Goal: Obtain resource: Download file/media

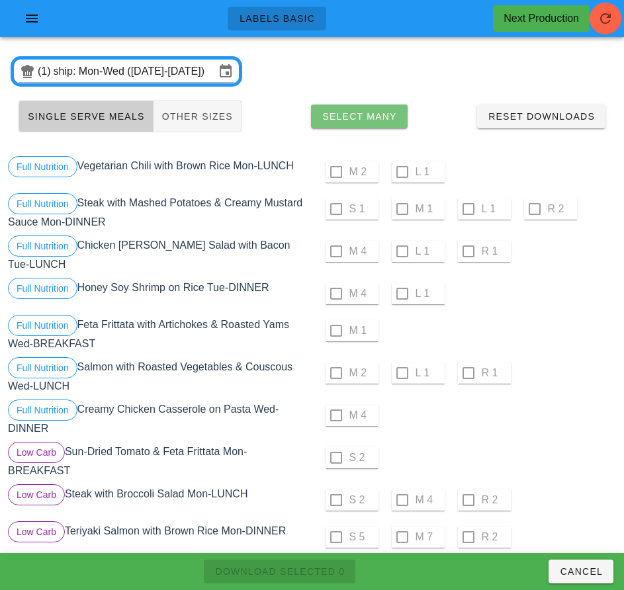
click at [375, 120] on span "Select Many" at bounding box center [359, 116] width 75 height 11
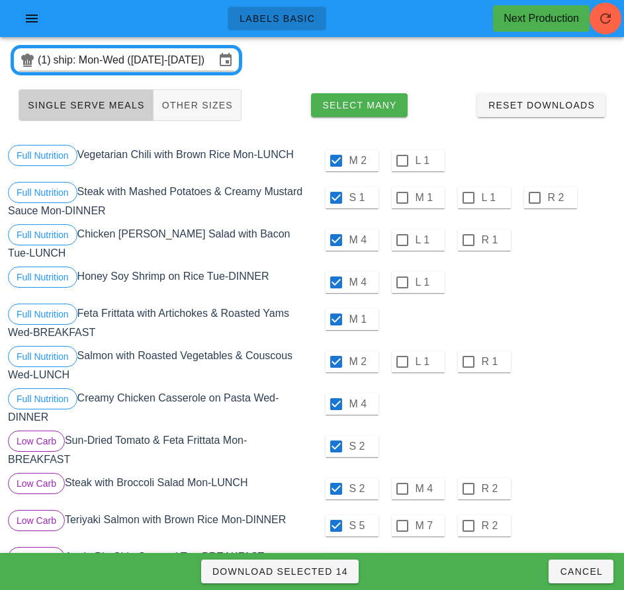
scroll to position [1, 0]
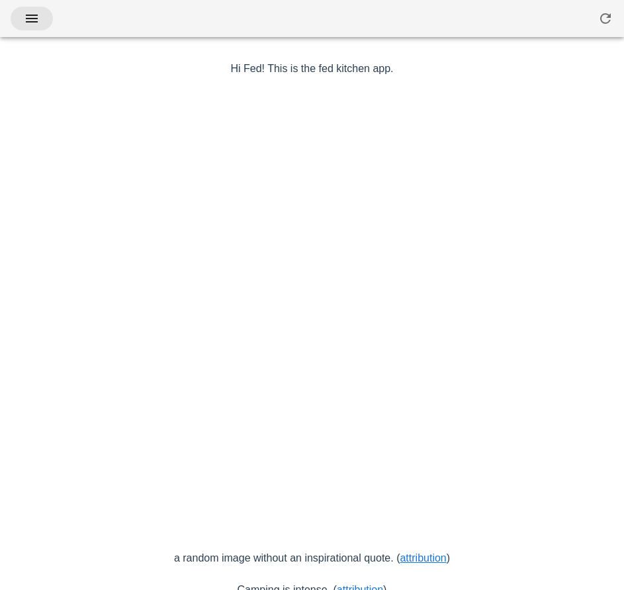
click at [36, 17] on icon "button" at bounding box center [32, 19] width 16 height 16
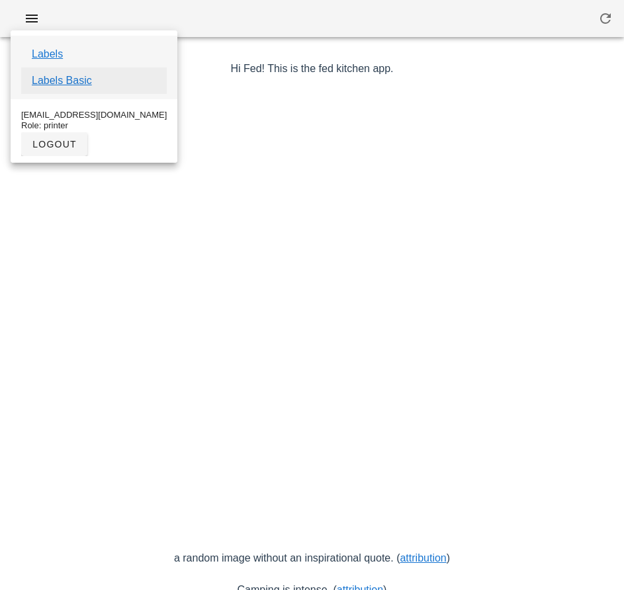
click at [87, 85] on link "Labels Basic" at bounding box center [62, 81] width 60 height 16
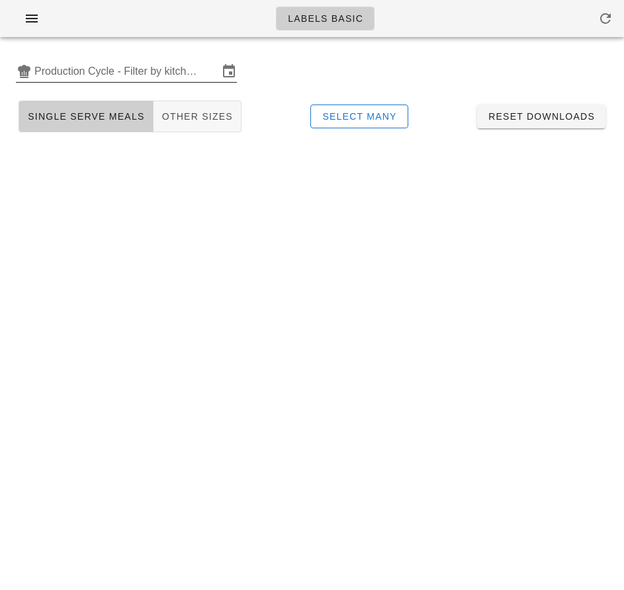
click at [123, 69] on input "Production Cycle - Filter by kitchen production schedules" at bounding box center [126, 71] width 184 height 21
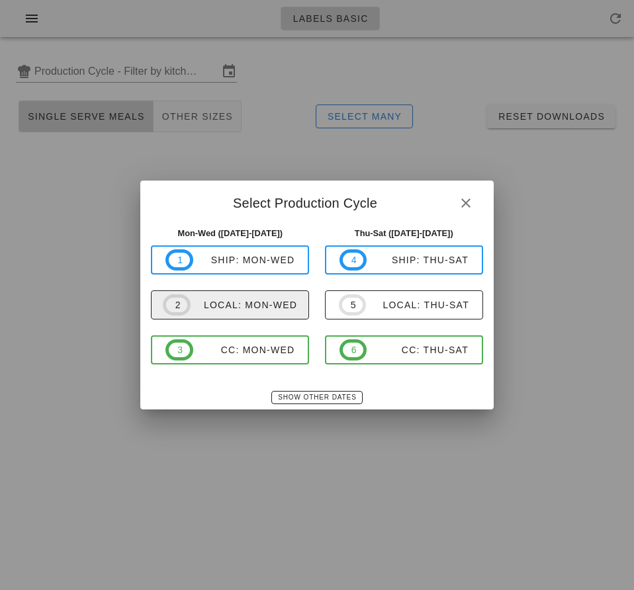
click at [238, 305] on div "local: Mon-Wed" at bounding box center [244, 305] width 107 height 11
type input "local: Mon-Wed (Sep 15-Sep 17)"
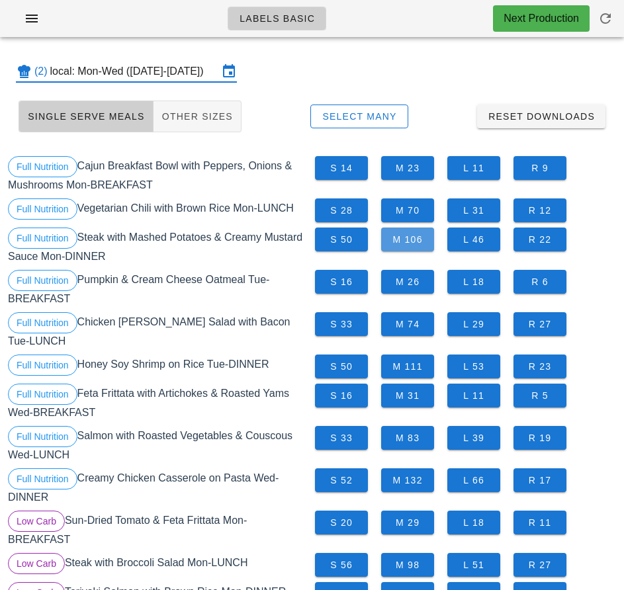
click at [415, 242] on span "M 106" at bounding box center [408, 239] width 32 height 11
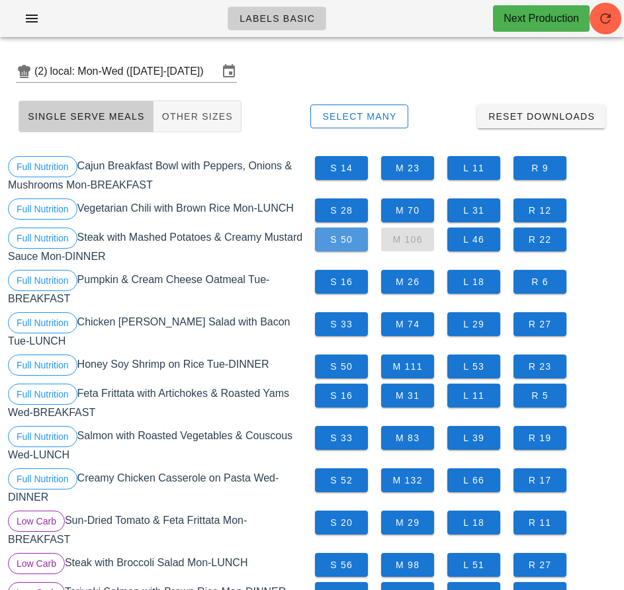
click at [339, 243] on span "S 50" at bounding box center [342, 239] width 32 height 11
click at [473, 238] on span "L 46" at bounding box center [474, 239] width 32 height 11
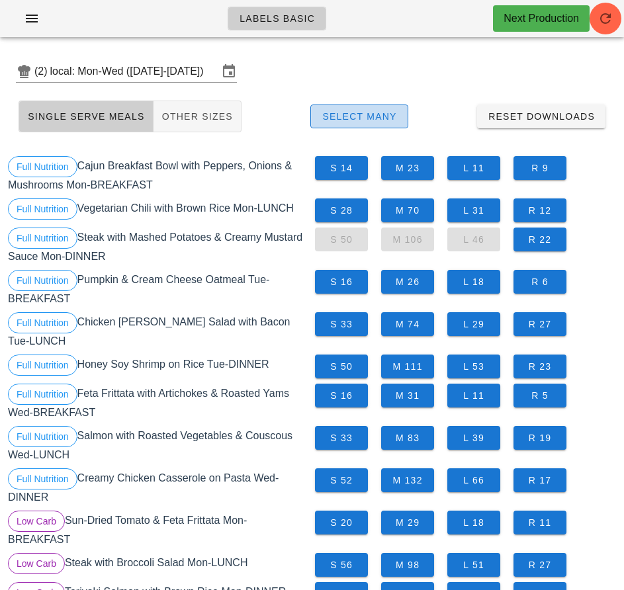
click at [381, 116] on span "Select Many" at bounding box center [359, 116] width 75 height 11
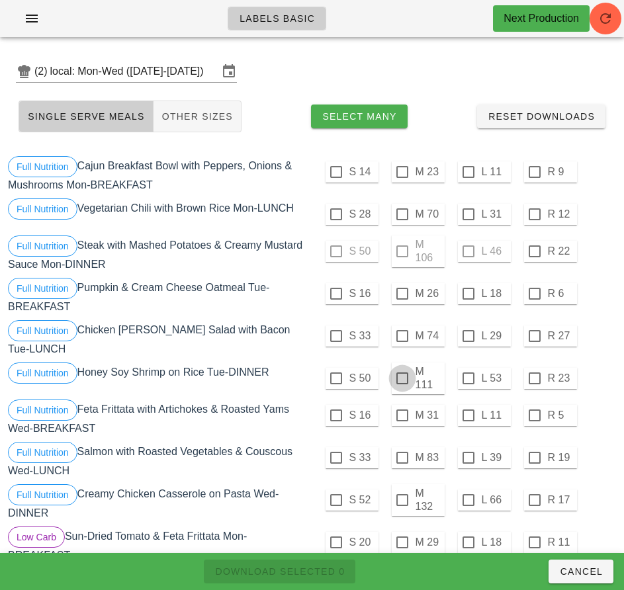
click at [402, 373] on div at bounding box center [402, 378] width 22 height 22
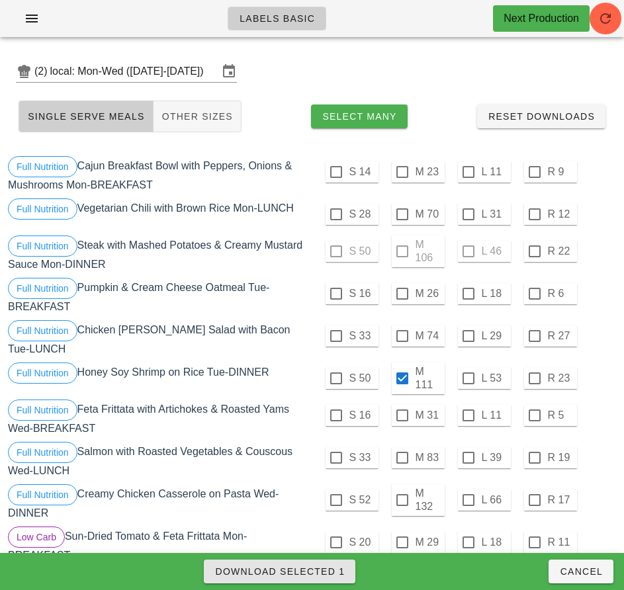
click at [335, 572] on span "Download Selected 1" at bounding box center [279, 571] width 130 height 11
checkbox input "false"
click at [588, 444] on div "S 33 M 83 L 39 R 19" at bounding box center [466, 458] width 302 height 32
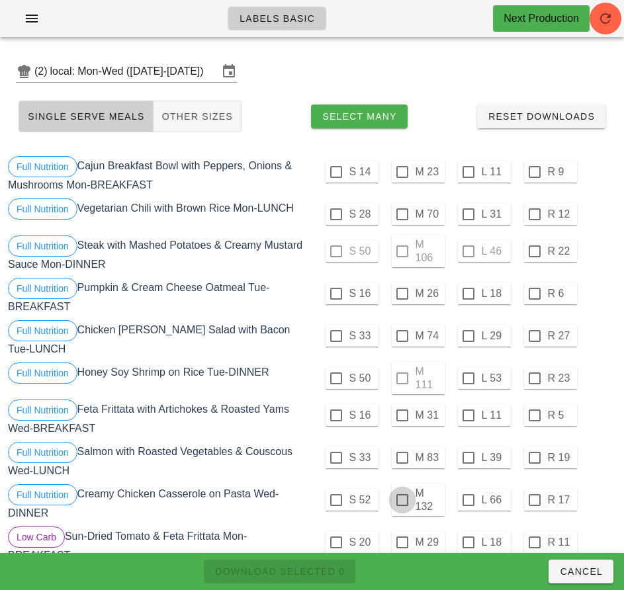
click at [402, 495] on div at bounding box center [402, 500] width 22 height 22
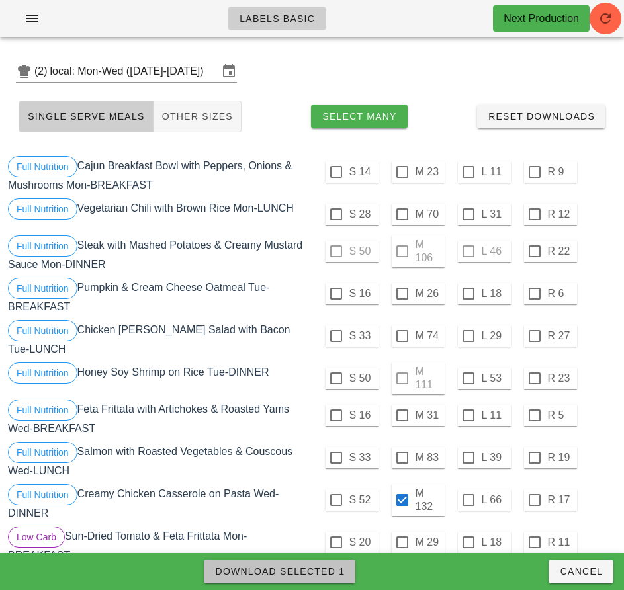
click at [316, 576] on span "Download Selected 1" at bounding box center [279, 571] width 130 height 11
checkbox input "false"
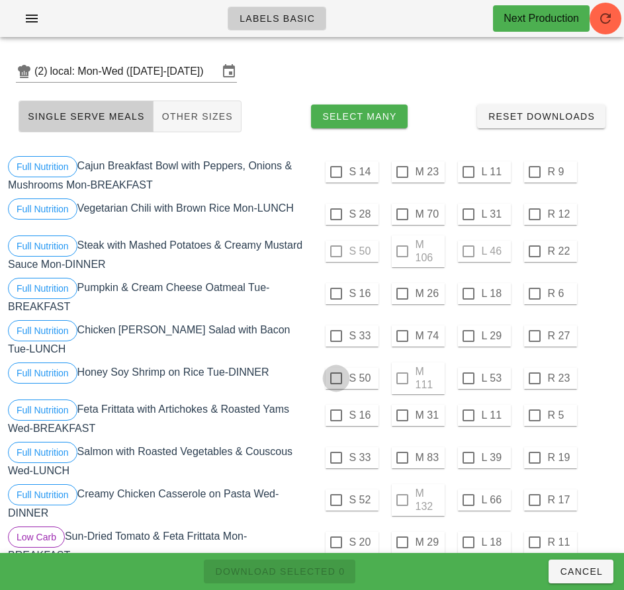
click at [334, 372] on div at bounding box center [336, 378] width 22 height 22
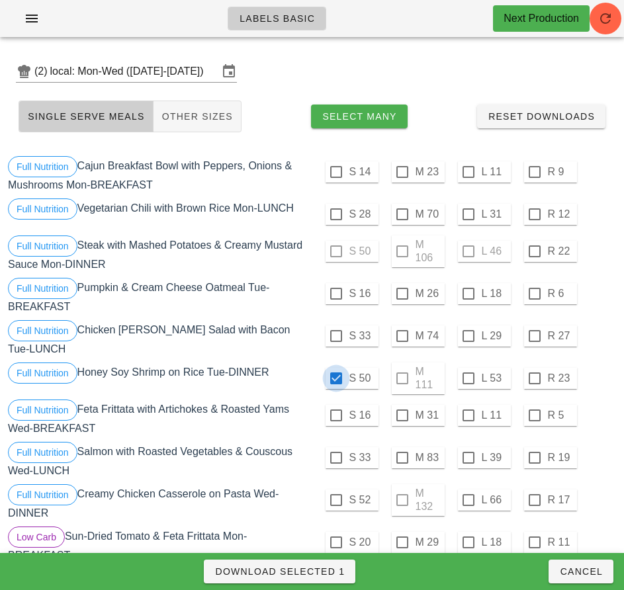
checkbox input "true"
click at [335, 495] on div at bounding box center [336, 500] width 22 height 22
checkbox input "true"
click at [314, 570] on span "Download Selected 2" at bounding box center [279, 571] width 130 height 11
checkbox input "false"
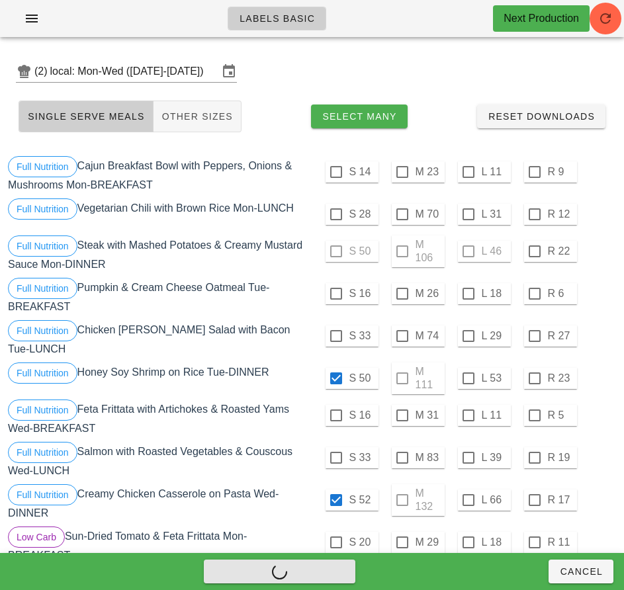
checkbox input "false"
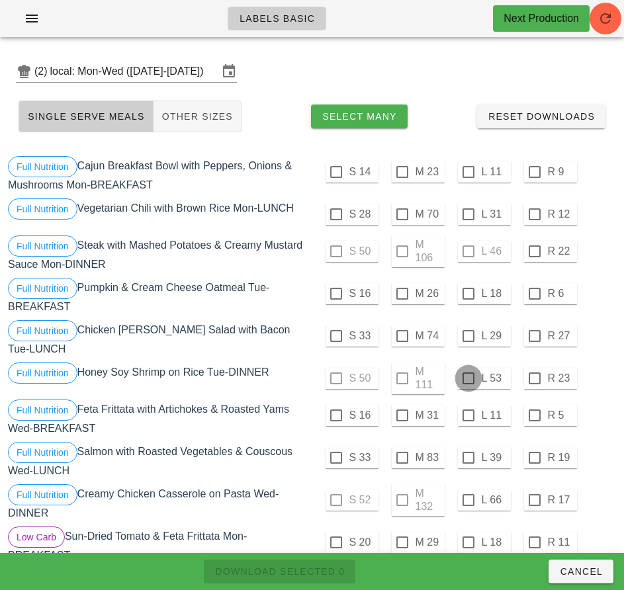
click at [468, 373] on div at bounding box center [468, 378] width 22 height 22
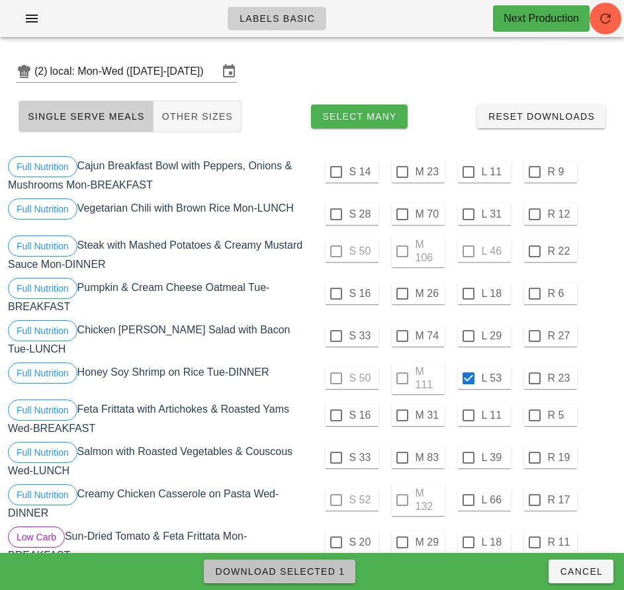
click at [325, 572] on span "Download Selected 1" at bounding box center [279, 571] width 130 height 11
checkbox input "false"
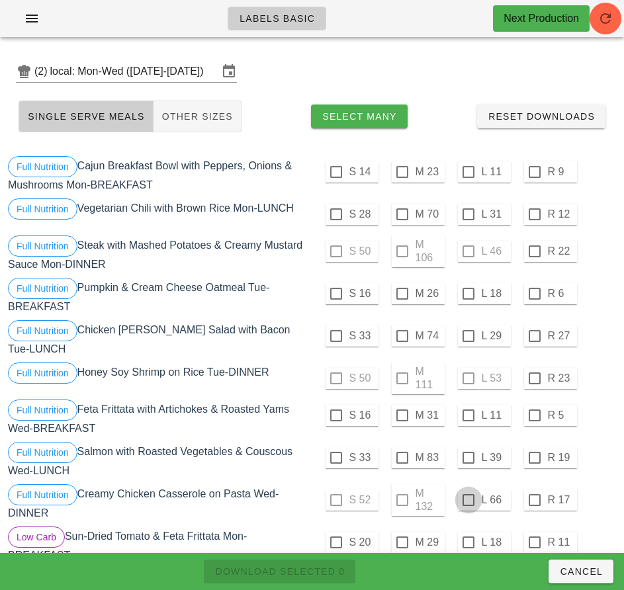
click at [466, 494] on div at bounding box center [468, 500] width 22 height 22
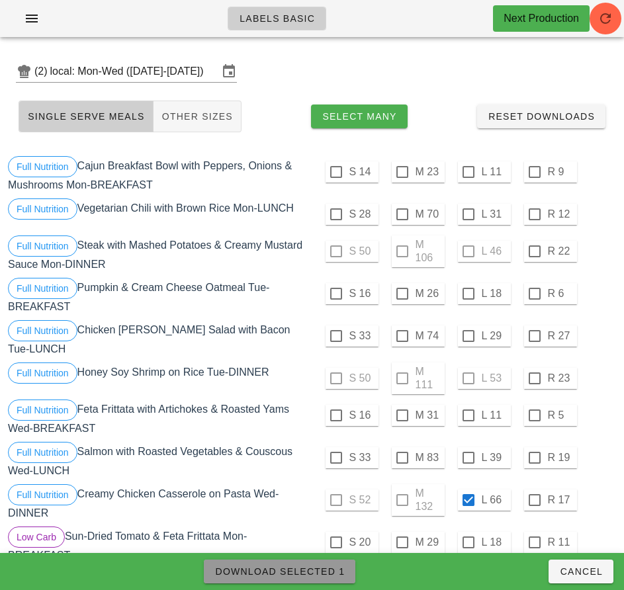
click at [329, 576] on span "Download Selected 1" at bounding box center [279, 571] width 130 height 11
checkbox input "false"
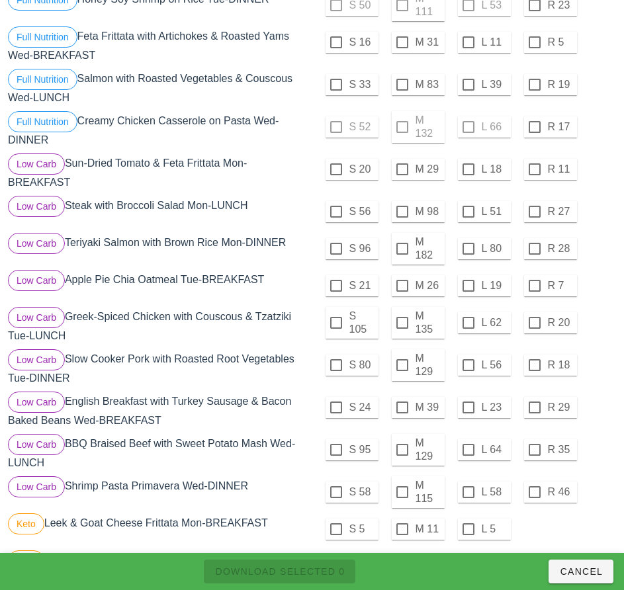
scroll to position [374, 0]
click at [402, 243] on div at bounding box center [402, 248] width 22 height 22
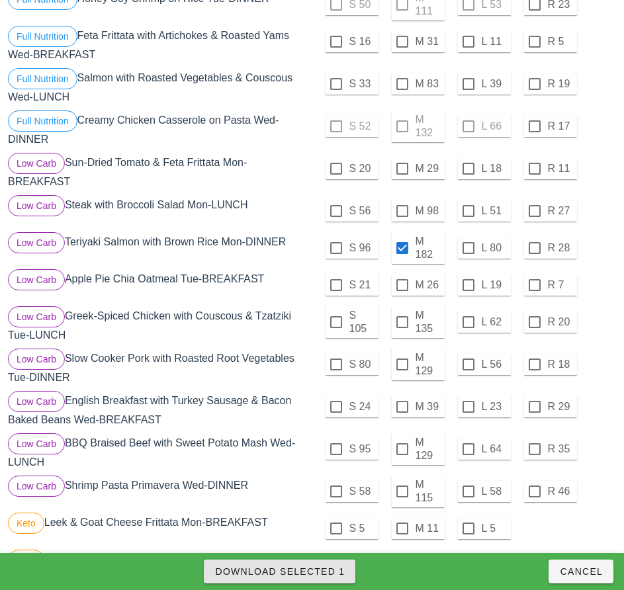
click at [329, 568] on span "Download Selected 1" at bounding box center [279, 571] width 130 height 11
checkbox input "false"
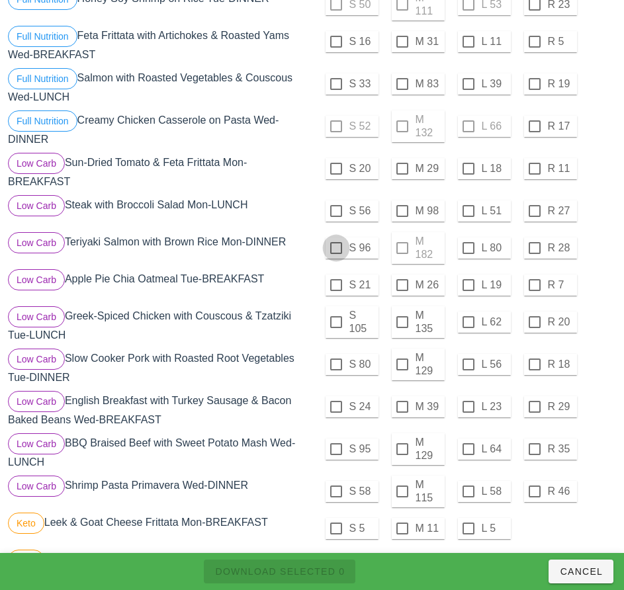
click at [335, 243] on div at bounding box center [336, 248] width 22 height 22
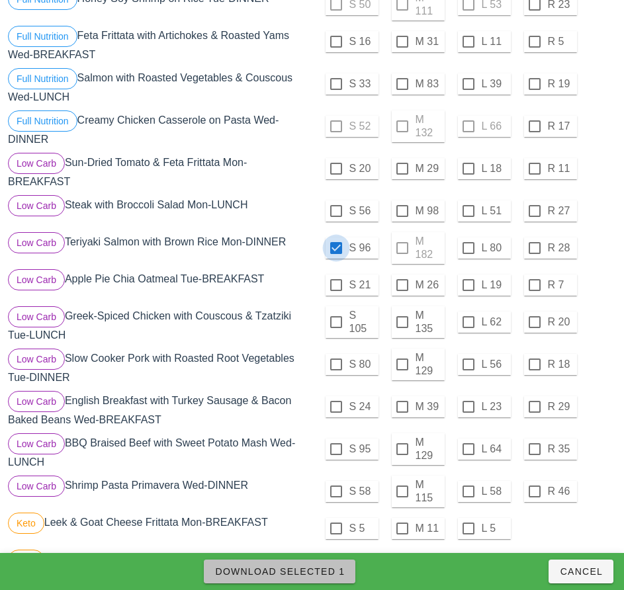
click at [316, 571] on span "Download Selected 1" at bounding box center [279, 571] width 130 height 11
checkbox input "false"
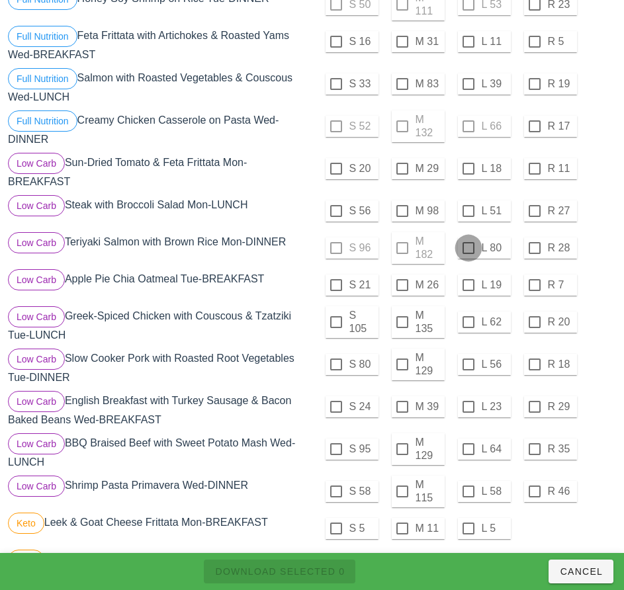
click at [466, 244] on div at bounding box center [468, 248] width 22 height 22
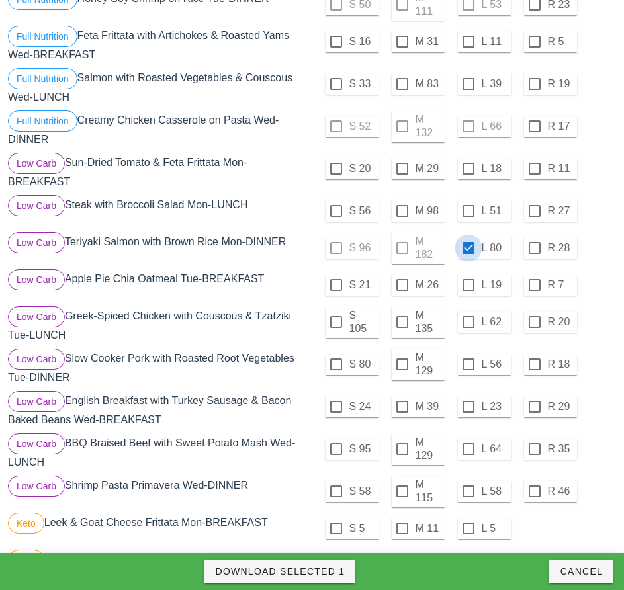
click at [345, 570] on span "Download Selected 1" at bounding box center [279, 571] width 130 height 11
checkbox input "false"
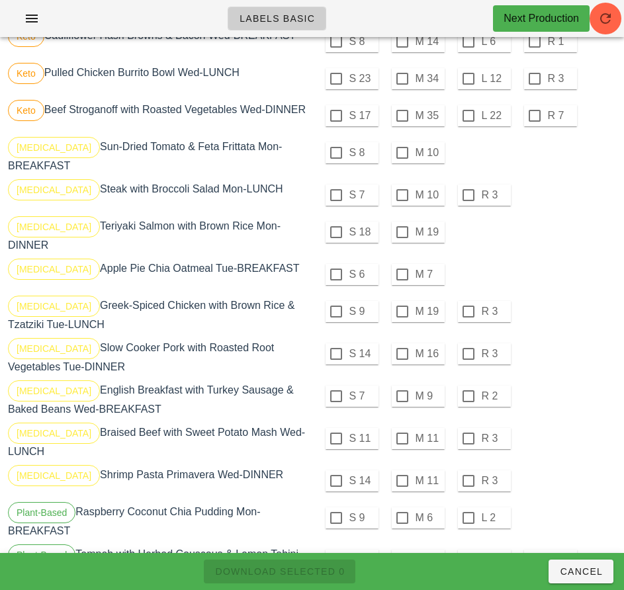
scroll to position [1087, 0]
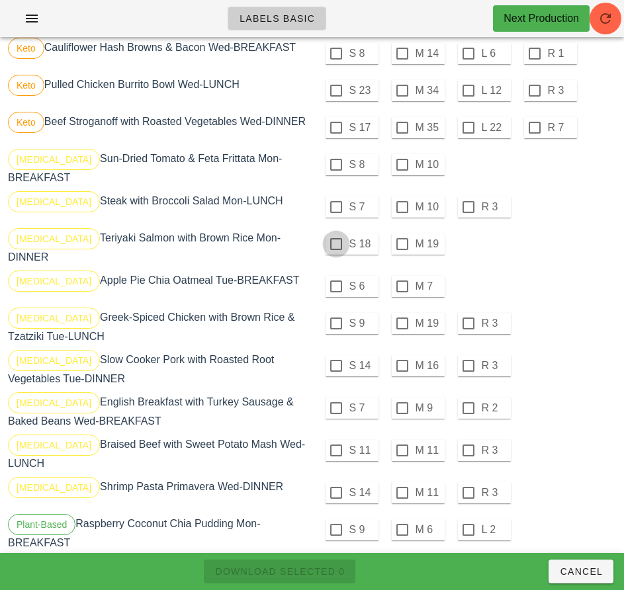
click at [335, 234] on div at bounding box center [336, 244] width 22 height 22
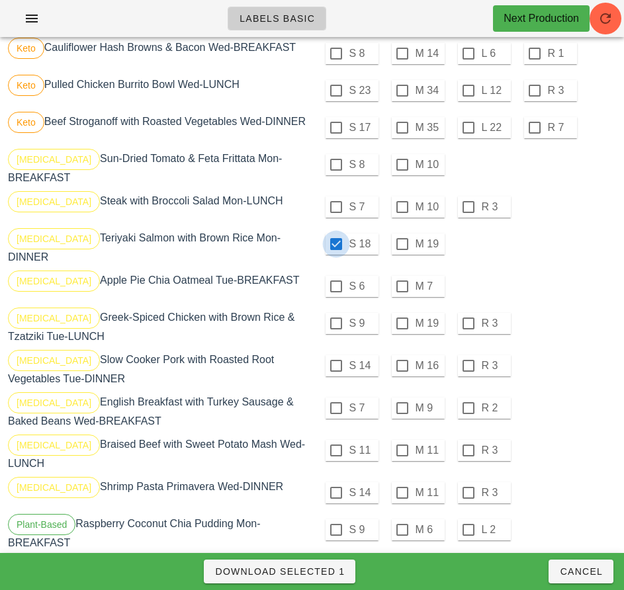
click at [335, 568] on span "Download Selected 1" at bounding box center [279, 571] width 130 height 11
checkbox input "false"
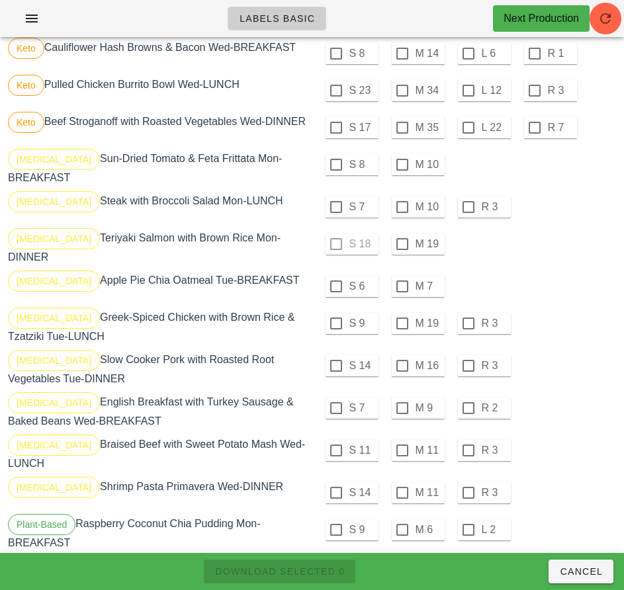
click at [402, 234] on div at bounding box center [402, 244] width 22 height 22
click at [327, 575] on span "Download Selected 1" at bounding box center [279, 571] width 130 height 11
checkbox input "false"
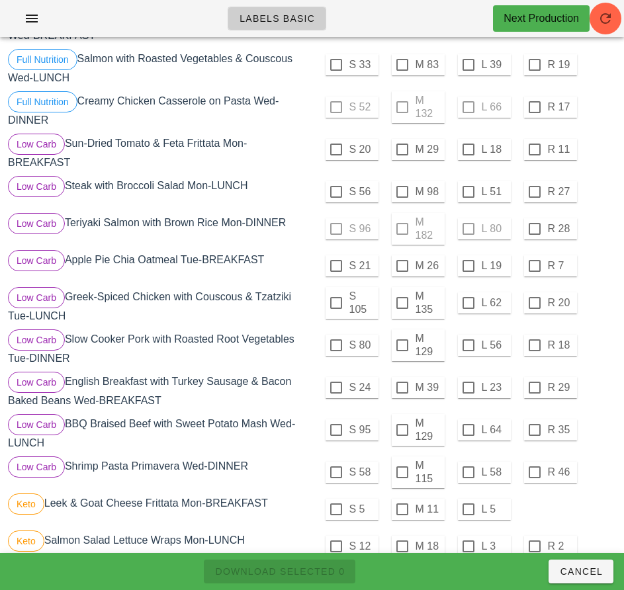
scroll to position [392, 0]
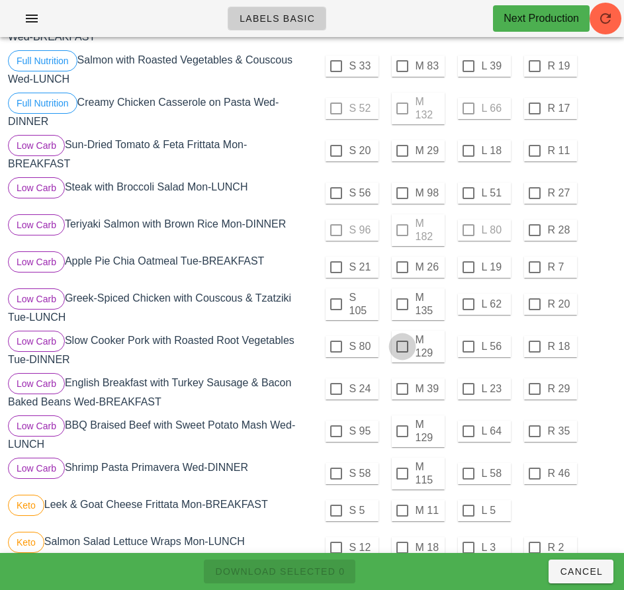
click at [402, 342] on div at bounding box center [402, 346] width 22 height 22
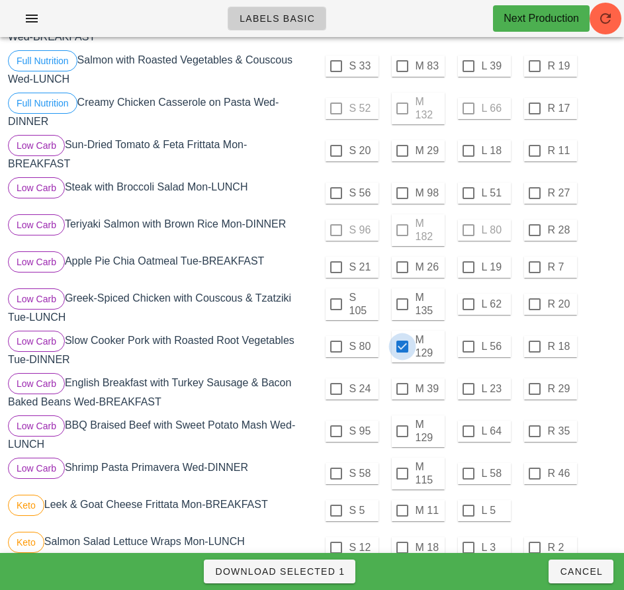
click at [332, 572] on span "Download Selected 1" at bounding box center [279, 571] width 130 height 11
checkbox input "false"
